Goal: Task Accomplishment & Management: Manage account settings

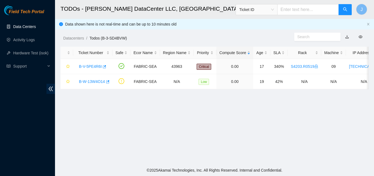
click at [30, 26] on link "Data Centers" at bounding box center [24, 26] width 23 height 4
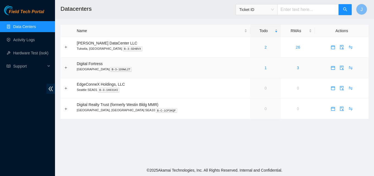
click at [257, 67] on div "1" at bounding box center [265, 68] width 24 height 6
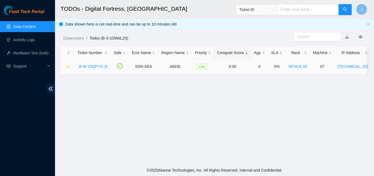
click at [105, 67] on icon "button" at bounding box center [106, 66] width 3 height 3
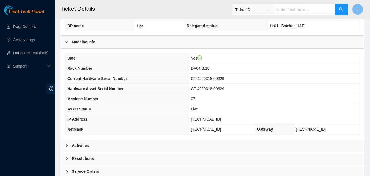
scroll to position [191, 0]
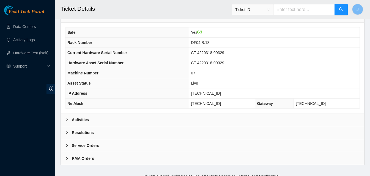
click at [133, 114] on div "Activities" at bounding box center [212, 120] width 303 height 13
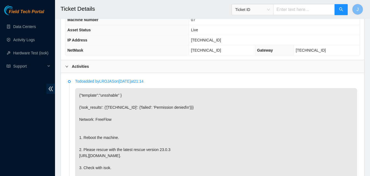
scroll to position [246, 0]
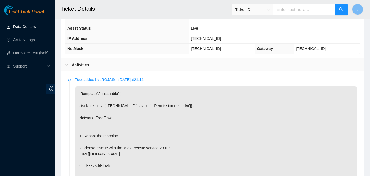
click at [24, 26] on link "Data Centers" at bounding box center [24, 26] width 23 height 4
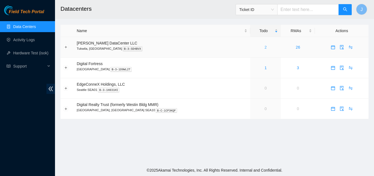
click at [265, 47] on link "2" at bounding box center [266, 47] width 2 height 4
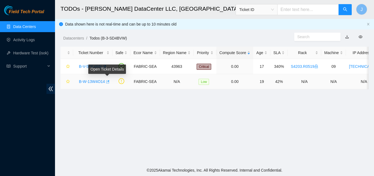
click at [105, 84] on icon "button" at bounding box center [107, 82] width 4 height 4
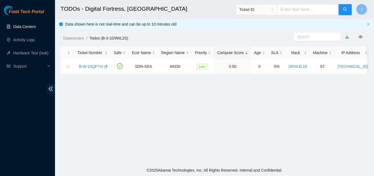
click at [19, 28] on link "Data Centers" at bounding box center [24, 26] width 23 height 4
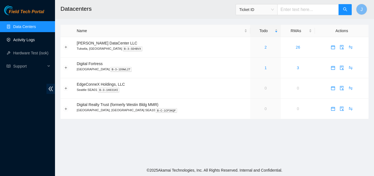
click at [18, 41] on link "Activity Logs" at bounding box center [24, 40] width 22 height 4
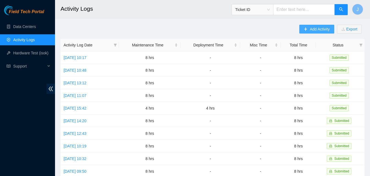
click at [329, 29] on span "Add Activity" at bounding box center [320, 29] width 20 height 6
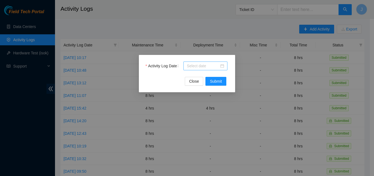
click at [195, 67] on input "Activity Log Date" at bounding box center [203, 66] width 32 height 6
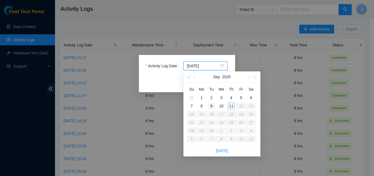
type input "2025-09-09"
type input "[DATE]"
click at [230, 109] on div "11" at bounding box center [231, 106] width 7 height 7
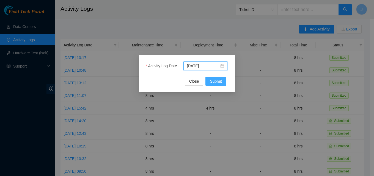
click at [216, 81] on span "Submit" at bounding box center [216, 81] width 12 height 6
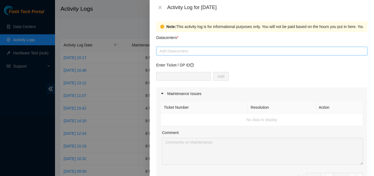
click at [202, 50] on div at bounding box center [262, 51] width 208 height 7
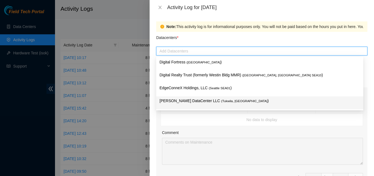
click at [186, 100] on p "Sabey DataCenter LLC ( Tukwila, WA )" at bounding box center [260, 101] width 200 height 6
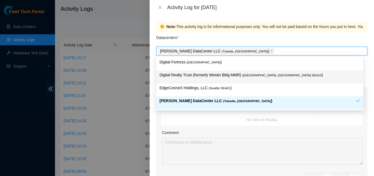
click at [222, 76] on p "Digital Realty Trust (formerly Westin Bldg MMR) ( Seattle, WA SEA10 )" at bounding box center [260, 75] width 200 height 6
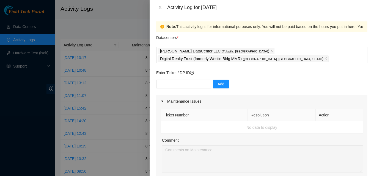
click at [262, 38] on div "Datacenters *" at bounding box center [261, 39] width 211 height 15
click at [10, 137] on div at bounding box center [187, 88] width 374 height 176
drag, startPoint x: 238, startPoint y: 57, endPoint x: 234, endPoint y: 48, distance: 9.9
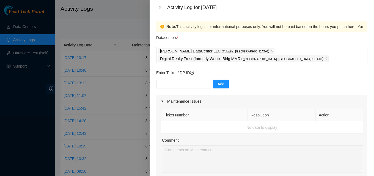
click at [159, 4] on div "Activity Log for 11-09-2025" at bounding box center [262, 7] width 224 height 15
click at [159, 5] on div "Activity Log for 11-09-2025" at bounding box center [261, 7] width 211 height 6
click at [159, 4] on div "Activity Log for 11-09-2025" at bounding box center [262, 7] width 224 height 15
click at [159, 5] on div "Activity Log for 11-09-2025" at bounding box center [262, 7] width 224 height 15
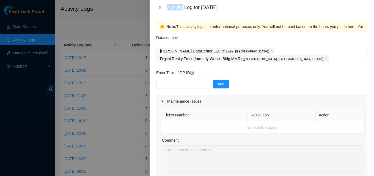
click at [159, 5] on icon "close" at bounding box center [160, 7] width 4 height 4
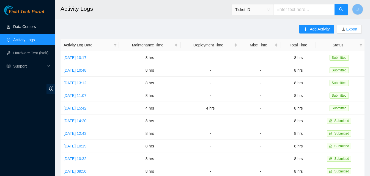
click at [23, 24] on link "Data Centers" at bounding box center [24, 26] width 23 height 4
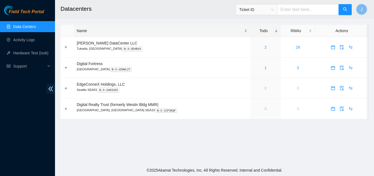
click at [101, 34] on div "Name" at bounding box center [162, 31] width 171 height 6
click at [265, 47] on link "2" at bounding box center [266, 47] width 2 height 4
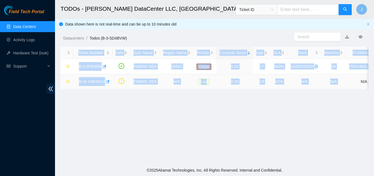
drag, startPoint x: 232, startPoint y: 34, endPoint x: 345, endPoint y: 85, distance: 123.1
click at [345, 85] on main "TODOs - [PERSON_NAME] DataCenter LLC, [GEOGRAPHIC_DATA], [GEOGRAPHIC_DATA] Tick…" at bounding box center [214, 82] width 319 height 165
click at [346, 85] on td "N/A" at bounding box center [364, 81] width 36 height 15
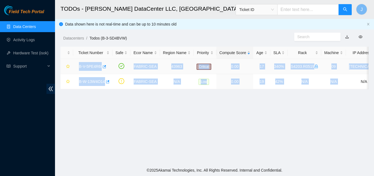
drag, startPoint x: 345, startPoint y: 85, endPoint x: 71, endPoint y: 67, distance: 274.0
click at [71, 67] on tbody "B-V-5PE4R6I FABRIC-SEA 43963 Critical 0.00 17 340% S4203.R0519 09 104.88.207.20…" at bounding box center [313, 74] width 504 height 30
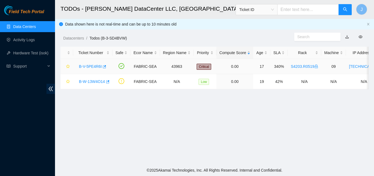
click at [71, 67] on td at bounding box center [67, 66] width 13 height 15
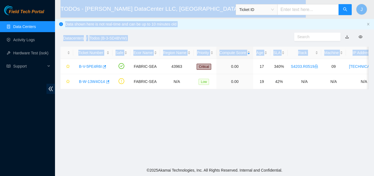
drag, startPoint x: 76, startPoint y: 61, endPoint x: 37, endPoint y: 94, distance: 50.7
click at [37, 94] on section "Field Tech Portal Data Centers Activity Logs Hardware Test (isok) Support TODOs…" at bounding box center [187, 88] width 374 height 176
click at [154, 125] on main "TODOs - Sabey DataCenter LLC, Tukwila, WA Ticket ID J Data shown here is not re…" at bounding box center [214, 82] width 319 height 165
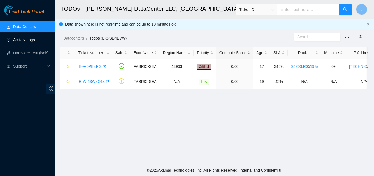
click at [35, 38] on link "Activity Logs" at bounding box center [24, 40] width 22 height 4
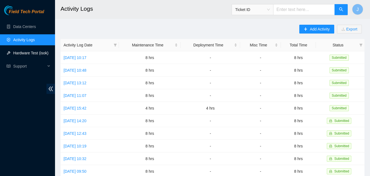
click at [34, 53] on link "Hardware Test (isok)" at bounding box center [30, 53] width 35 height 4
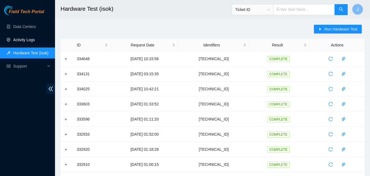
click at [34, 42] on link "Activity Logs" at bounding box center [24, 40] width 22 height 4
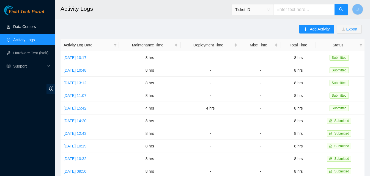
click at [36, 28] on link "Data Centers" at bounding box center [24, 26] width 23 height 4
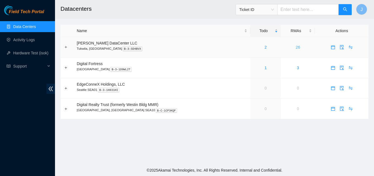
click at [296, 48] on link "26" at bounding box center [298, 47] width 4 height 4
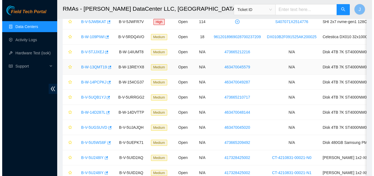
scroll to position [110, 0]
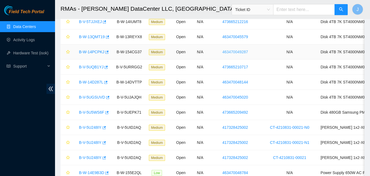
click at [242, 52] on link "463470049287" at bounding box center [235, 52] width 26 height 4
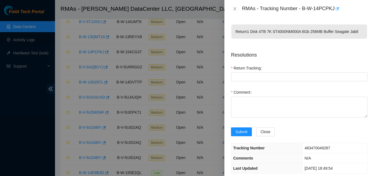
click at [211, 59] on div at bounding box center [187, 88] width 374 height 176
click at [216, 57] on div at bounding box center [187, 88] width 374 height 176
click at [263, 135] on span "Close" at bounding box center [266, 132] width 10 height 6
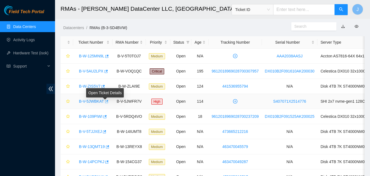
click at [104, 103] on icon "button" at bounding box center [106, 102] width 4 height 4
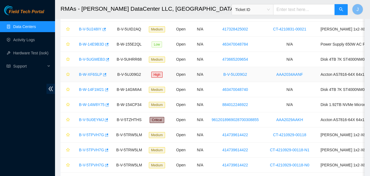
scroll to position [248, 0]
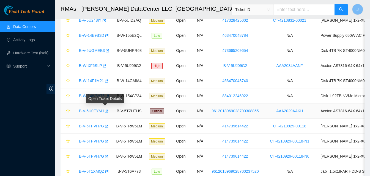
click at [104, 112] on icon "button" at bounding box center [106, 111] width 4 height 4
click at [35, 41] on link "Activity Logs" at bounding box center [24, 40] width 22 height 4
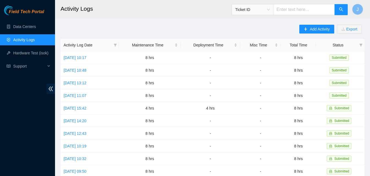
click at [14, 38] on link "Activity Logs" at bounding box center [24, 40] width 22 height 4
click at [315, 32] on button "Add Activity" at bounding box center [316, 29] width 35 height 9
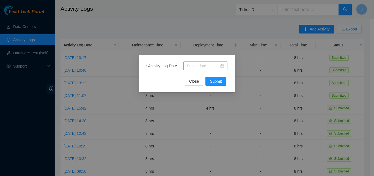
click at [197, 67] on input "Activity Log Date" at bounding box center [203, 66] width 32 height 6
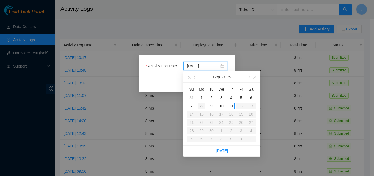
type input "2025-09-08"
type input "2025-09-11"
click at [232, 105] on div "11" at bounding box center [231, 106] width 7 height 7
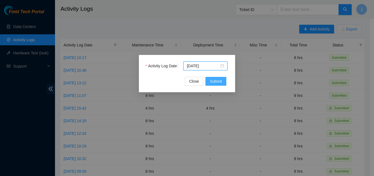
click at [219, 82] on span "Submit" at bounding box center [216, 81] width 12 height 6
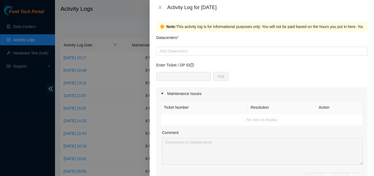
click at [203, 52] on div at bounding box center [262, 51] width 208 height 7
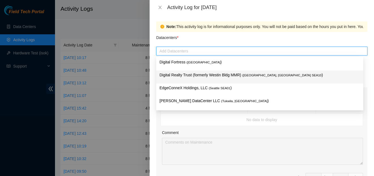
click at [199, 75] on p "Digital Realty Trust (formerly Westin Bldg MMR) ( Seattle, WA SEA10 )" at bounding box center [260, 75] width 200 height 6
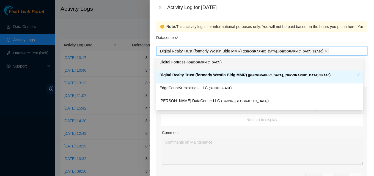
click at [297, 51] on div "Digital Realty Trust (formerly Westin Bldg MMR) ( Seattle, WA SEA10 )" at bounding box center [262, 51] width 208 height 8
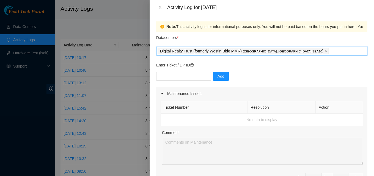
click at [297, 51] on div "Digital Realty Trust (formerly Westin Bldg MMR) ( Seattle, WA SEA10 )" at bounding box center [262, 51] width 208 height 8
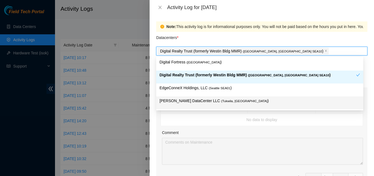
click at [257, 99] on p "Sabey DataCenter LLC ( Tukwila, WA )" at bounding box center [260, 101] width 200 height 6
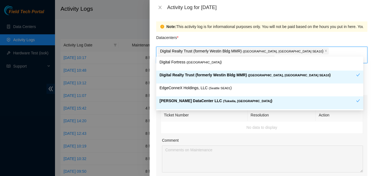
click at [135, 116] on div at bounding box center [187, 88] width 374 height 176
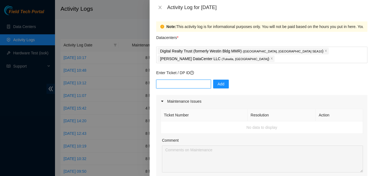
paste input "B-V-5U0EYMJ"
type input "B-V-5U0EYMJ"
click at [213, 80] on button "Add" at bounding box center [221, 84] width 16 height 9
click at [255, 122] on td "No data to display" at bounding box center [262, 128] width 202 height 12
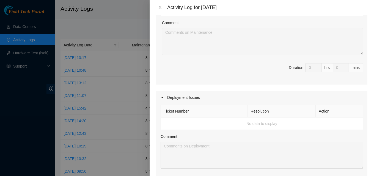
scroll to position [110, 0]
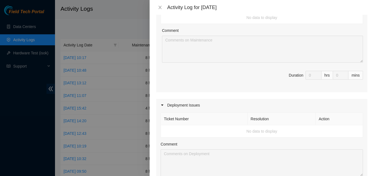
click at [165, 102] on div at bounding box center [164, 105] width 7 height 6
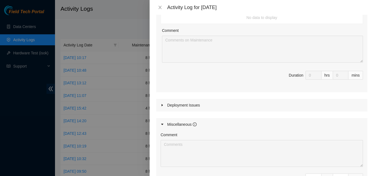
click at [165, 102] on div at bounding box center [164, 105] width 7 height 6
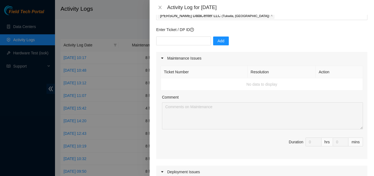
scroll to position [55, 0]
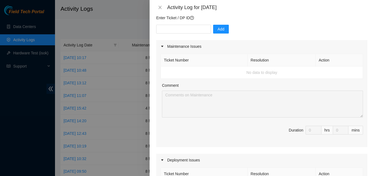
click at [162, 43] on div at bounding box center [164, 46] width 7 height 6
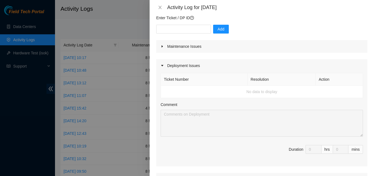
click at [162, 43] on div at bounding box center [164, 46] width 7 height 6
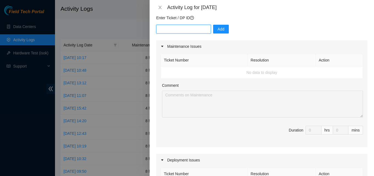
click at [179, 25] on input "text" at bounding box center [183, 29] width 55 height 9
paste input "B-W-13W4O14"
type input "B-W-13W4O14"
click at [218, 26] on span "Add" at bounding box center [221, 29] width 7 height 6
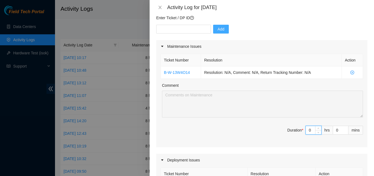
click at [309, 126] on input "0" at bounding box center [313, 130] width 15 height 8
type input "8"
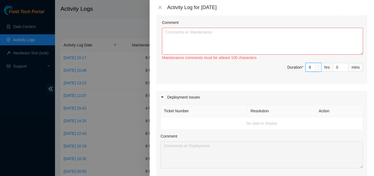
scroll to position [193, 0]
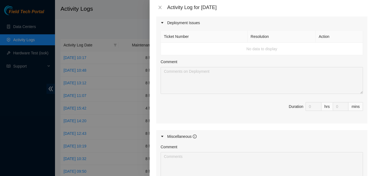
type input "8"
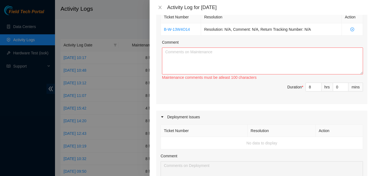
scroll to position [83, 0]
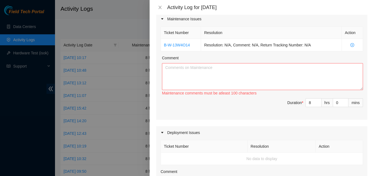
click at [226, 114] on div "Maintenance Issues Ticket Number Resolution Action B-W-13W4O14 Resolution: N/A,…" at bounding box center [261, 165] width 211 height 305
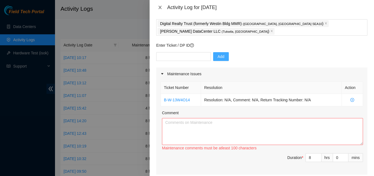
click at [158, 8] on icon "close" at bounding box center [160, 7] width 4 height 4
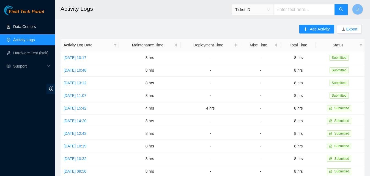
click at [32, 29] on link "Data Centers" at bounding box center [24, 26] width 23 height 4
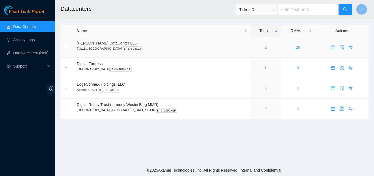
click at [265, 48] on link "2" at bounding box center [266, 47] width 2 height 4
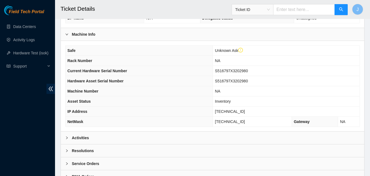
click at [138, 137] on div "Activities" at bounding box center [212, 138] width 303 height 13
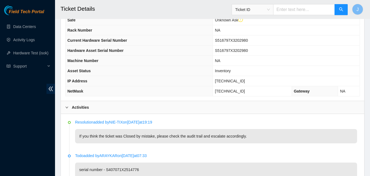
scroll to position [248, 0]
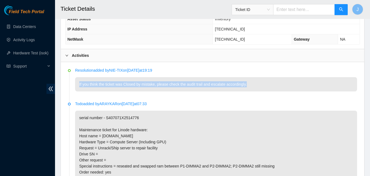
drag, startPoint x: 249, startPoint y: 85, endPoint x: 71, endPoint y: 90, distance: 178.8
click at [71, 90] on li "Resolution added by NIE-TIX on [DATE] 19:19 If you think the ticket was Closed …" at bounding box center [212, 86] width 289 height 34
click at [85, 90] on p "If you think the ticket was Closed by mistake, please check the audit trail and…" at bounding box center [216, 84] width 282 height 14
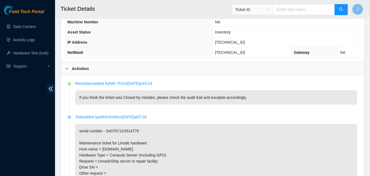
scroll to position [227, 0]
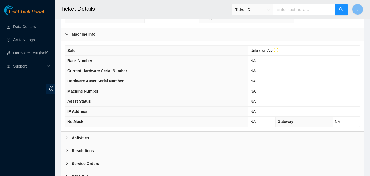
drag, startPoint x: 156, startPoint y: 141, endPoint x: 162, endPoint y: 135, distance: 9.3
click at [159, 138] on div "Activities" at bounding box center [212, 138] width 303 height 13
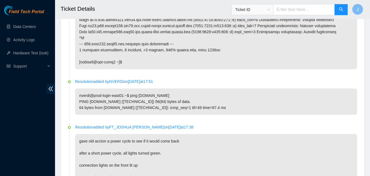
scroll to position [825, 0]
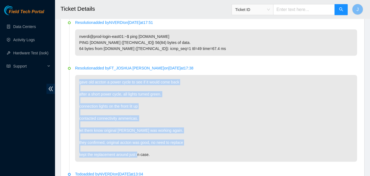
drag, startPoint x: 158, startPoint y: 142, endPoint x: 80, endPoint y: 72, distance: 104.4
click at [80, 75] on p "gave old accton a power cycle to see if it would come back after a short power …" at bounding box center [216, 118] width 282 height 87
click at [84, 75] on p "gave old accton a power cycle to see if it would come back after a short power …" at bounding box center [216, 118] width 282 height 87
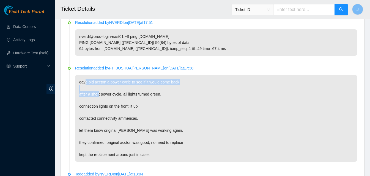
drag, startPoint x: 84, startPoint y: 73, endPoint x: 99, endPoint y: 85, distance: 18.8
click at [99, 85] on p "gave old accton a power cycle to see if it would come back after a short power …" at bounding box center [216, 118] width 282 height 87
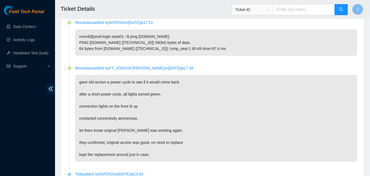
click at [114, 92] on p "gave old accton a power cycle to see if it would come back after a short power …" at bounding box center [216, 118] width 282 height 87
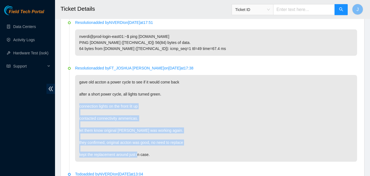
drag, startPoint x: 139, startPoint y: 88, endPoint x: 153, endPoint y: 146, distance: 59.2
click at [152, 146] on p "gave old accton a power cycle to see if it would come back after a short power …" at bounding box center [216, 118] width 282 height 87
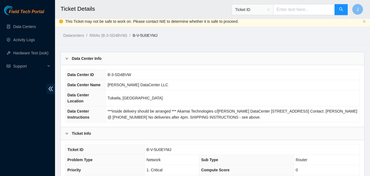
scroll to position [0, 0]
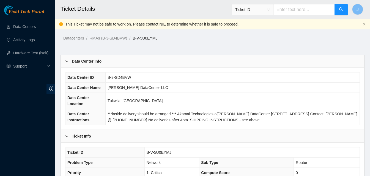
click at [122, 62] on div "Data Center Info" at bounding box center [212, 61] width 303 height 13
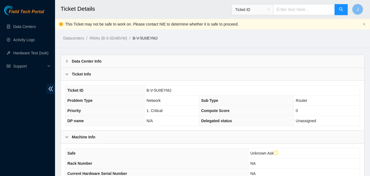
click at [111, 74] on div "Ticket Info" at bounding box center [212, 74] width 303 height 13
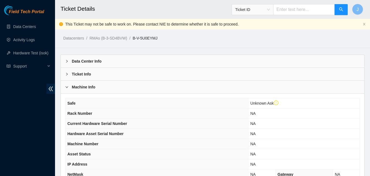
click at [97, 86] on div "Machine Info" at bounding box center [212, 87] width 303 height 13
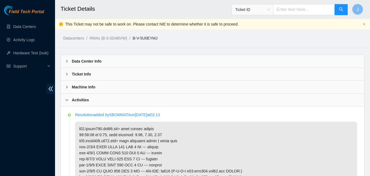
click at [92, 77] on div "Ticket Info" at bounding box center [212, 74] width 303 height 13
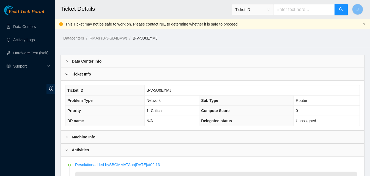
click at [120, 77] on div "Ticket Info" at bounding box center [212, 74] width 303 height 13
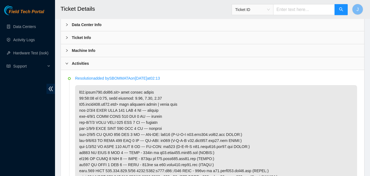
scroll to position [28, 0]
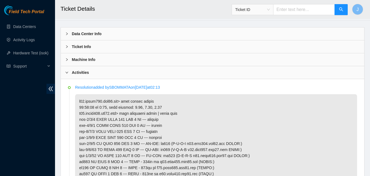
click at [109, 64] on div "Machine Info" at bounding box center [212, 59] width 303 height 13
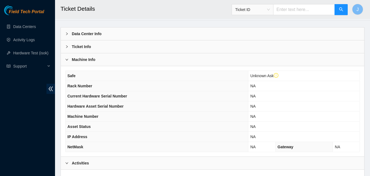
click at [110, 63] on div "Machine Info" at bounding box center [212, 59] width 303 height 13
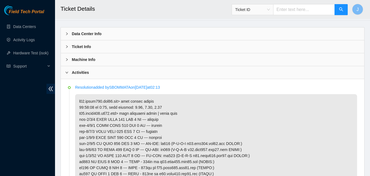
click at [101, 73] on div "Activities" at bounding box center [212, 72] width 303 height 13
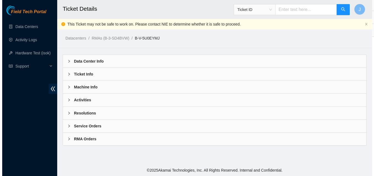
scroll to position [0, 0]
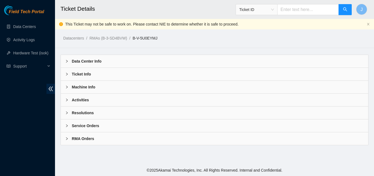
click at [117, 113] on div "Resolutions" at bounding box center [214, 113] width 307 height 13
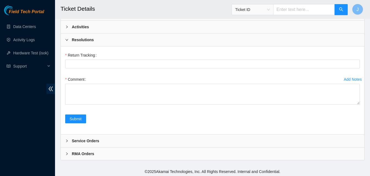
scroll to position [75, 0]
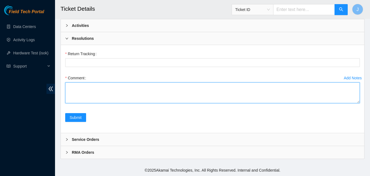
click at [163, 100] on textarea "Comment" at bounding box center [212, 93] width 295 height 21
type textarea "s"
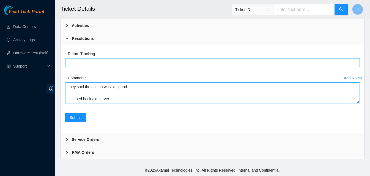
scroll to position [35, 0]
type textarea "held onto the package for a week just in case accton died. contacted sts americ…"
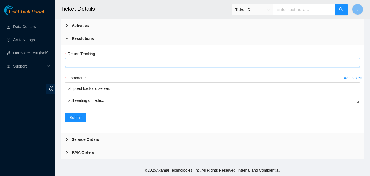
click at [106, 64] on Tracking "Return Tracking" at bounding box center [212, 62] width 295 height 9
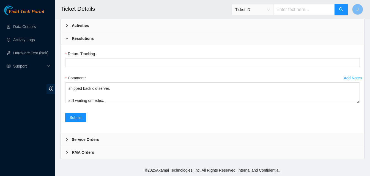
click at [256, 71] on div "Return Tracking" at bounding box center [212, 62] width 299 height 24
click at [100, 57] on div "Return Tracking" at bounding box center [212, 54] width 295 height 9
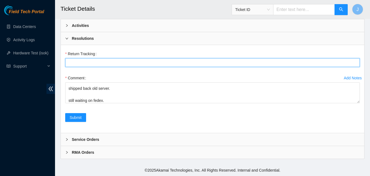
click at [100, 60] on Tracking "Return Tracking" at bounding box center [212, 62] width 295 height 9
type Tracking "9612018 9690287 00308855"
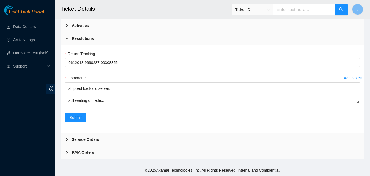
click at [76, 122] on div "Submit" at bounding box center [75, 120] width 25 height 15
click at [76, 119] on span "Submit" at bounding box center [76, 118] width 12 height 6
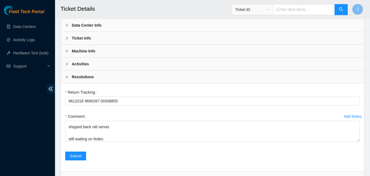
scroll to position [0, 0]
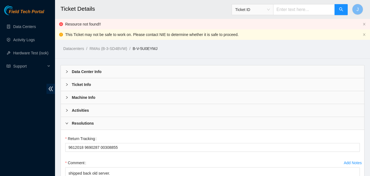
click at [122, 75] on div "Data Center Info" at bounding box center [212, 71] width 303 height 13
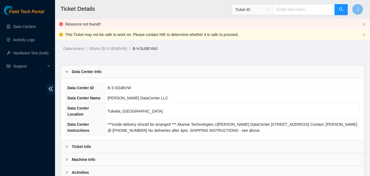
click at [122, 75] on div "Data Center Info" at bounding box center [212, 71] width 303 height 13
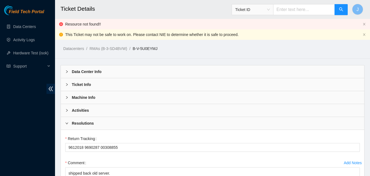
click at [118, 84] on div "Ticket Info" at bounding box center [212, 84] width 303 height 13
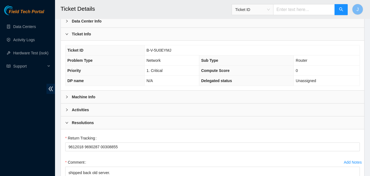
scroll to position [55, 0]
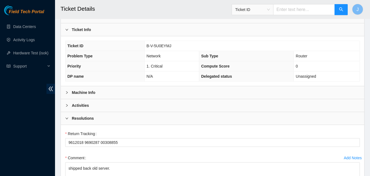
click at [118, 95] on div "Machine Info" at bounding box center [212, 92] width 303 height 13
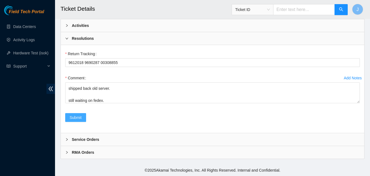
click at [84, 117] on button "Submit" at bounding box center [75, 117] width 21 height 9
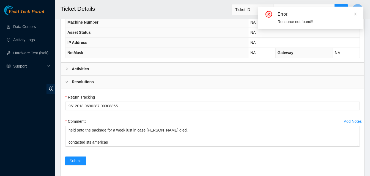
scroll to position [171, 0]
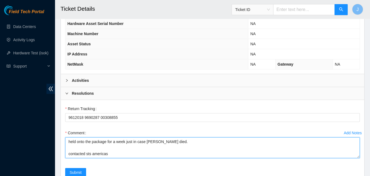
click at [113, 156] on textarea "held onto the package for a week just in case accton died. contacted sts americ…" at bounding box center [212, 148] width 295 height 21
type textarea "held onto the package for a week just in case accton died. contacted NIE connec…"
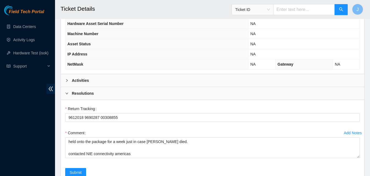
click at [148, 105] on div "Return Tracking" at bounding box center [212, 109] width 295 height 9
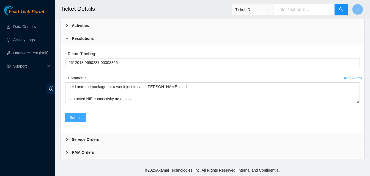
click at [78, 120] on button "Submit" at bounding box center [75, 117] width 21 height 9
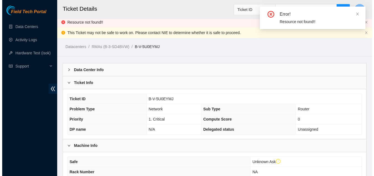
scroll to position [0, 0]
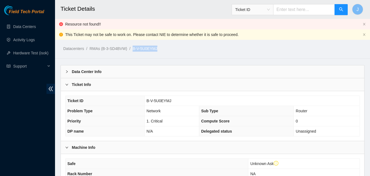
drag, startPoint x: 172, startPoint y: 51, endPoint x: 134, endPoint y: 51, distance: 38.8
copy li "B-V-5U0EYMJ /"
click at [19, 25] on link "Data Centers" at bounding box center [24, 26] width 23 height 4
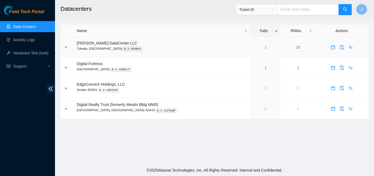
click at [265, 47] on link "2" at bounding box center [266, 47] width 2 height 4
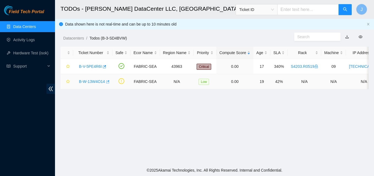
click at [105, 80] on body "Field Tech Portal Data Centers Activity Logs Hardware Test (isok) Support TODOs…" at bounding box center [187, 88] width 374 height 176
click at [106, 82] on icon "button" at bounding box center [107, 82] width 4 height 4
